Goal: Information Seeking & Learning: Learn about a topic

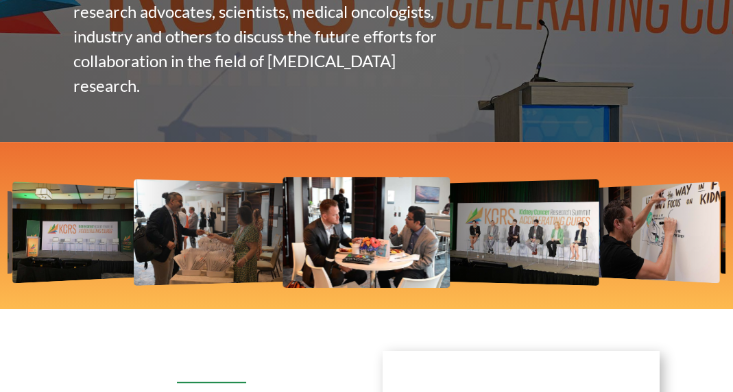
scroll to position [441, 0]
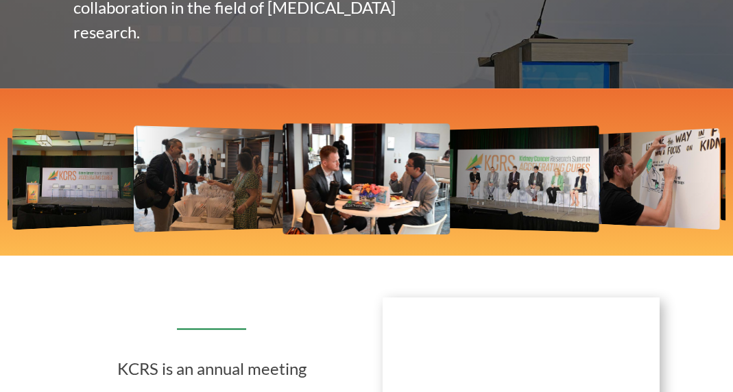
click at [369, 173] on img "1 / 12" at bounding box center [366, 178] width 167 height 111
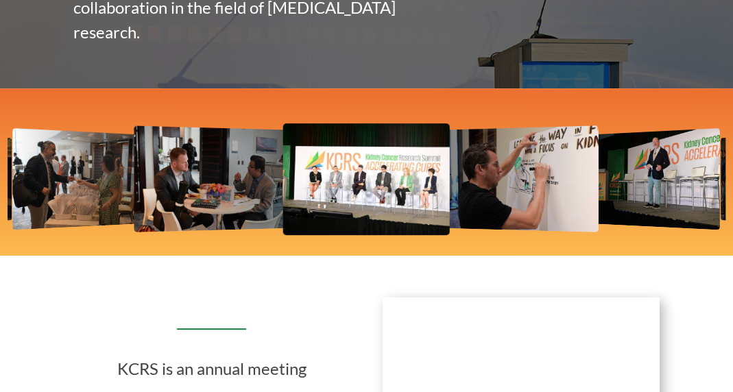
click at [242, 179] on img "1 / 12" at bounding box center [210, 179] width 152 height 107
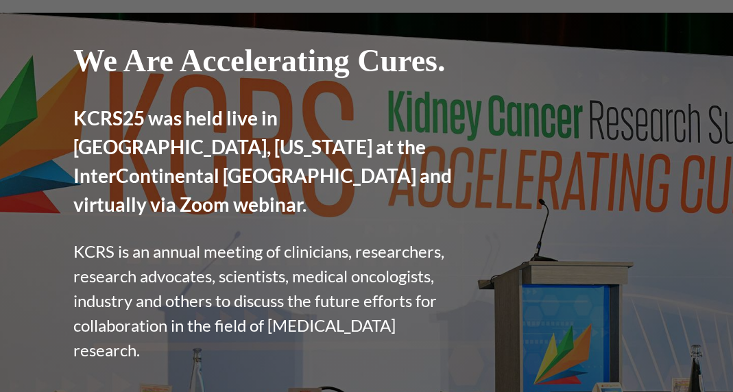
scroll to position [0, 0]
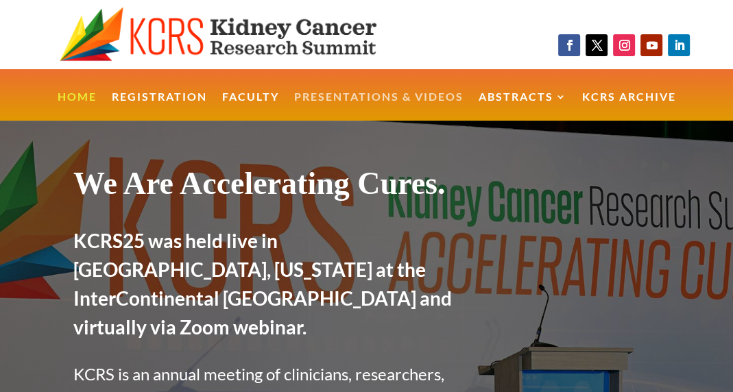
click at [328, 97] on link "Presentations & Videos" at bounding box center [378, 106] width 169 height 29
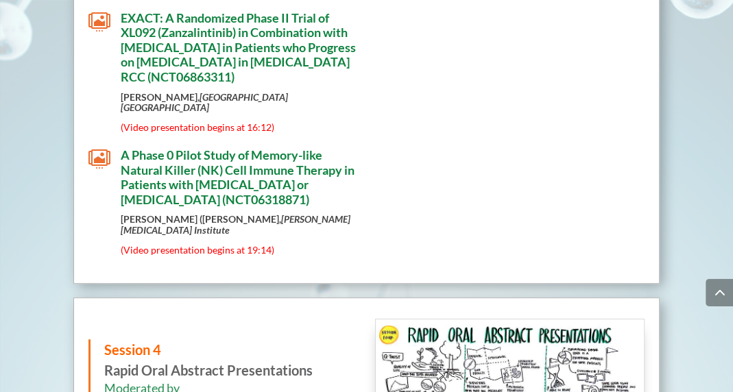
scroll to position [4141, 0]
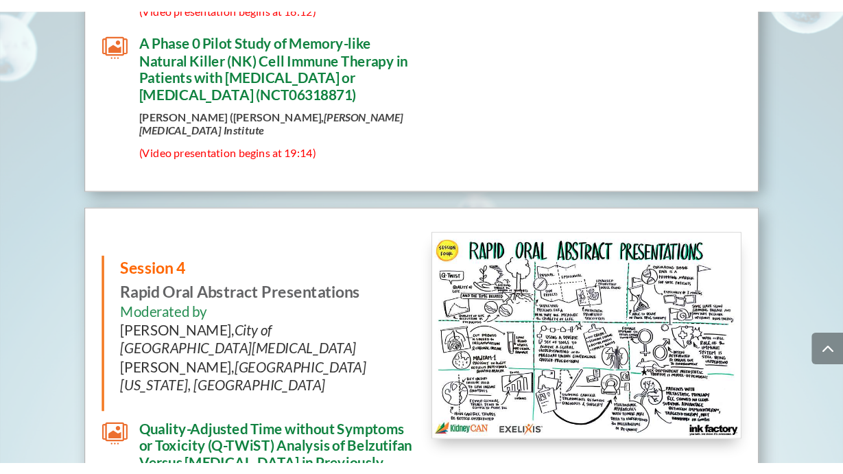
scroll to position [4160, 0]
